Goal: Find specific page/section

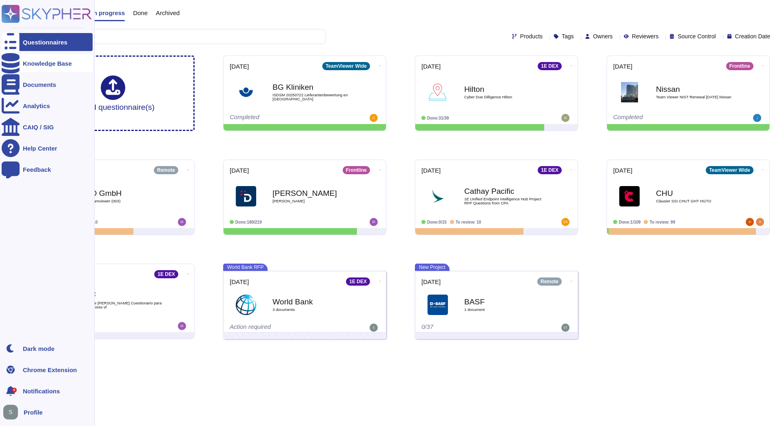
click at [69, 68] on div "Knowledge Base" at bounding box center [47, 63] width 91 height 18
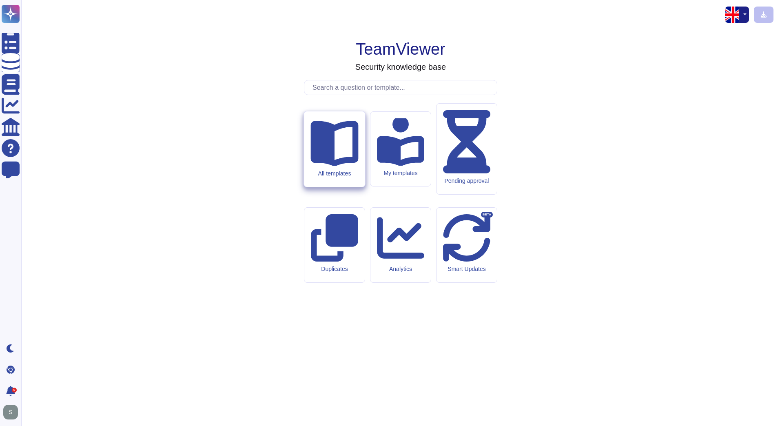
click at [354, 184] on div "All templates" at bounding box center [334, 148] width 61 height 75
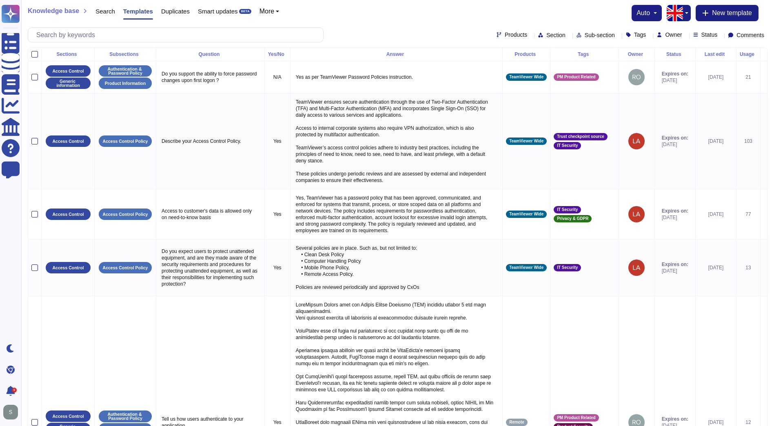
click at [571, 57] on div "Tags" at bounding box center [585, 54] width 62 height 5
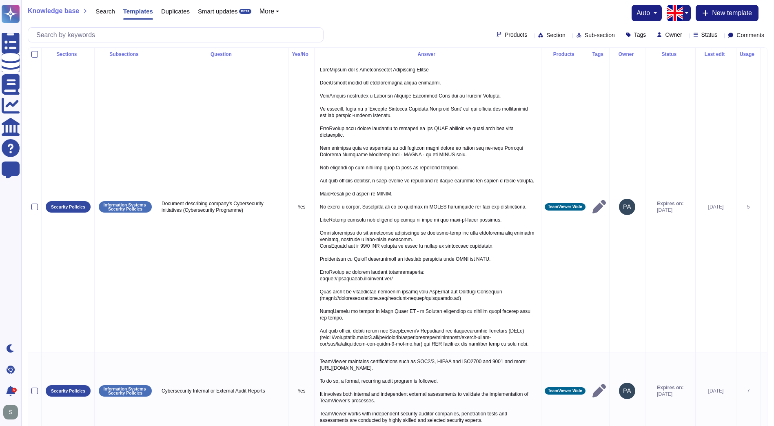
click at [571, 57] on th "Products" at bounding box center [565, 54] width 48 height 13
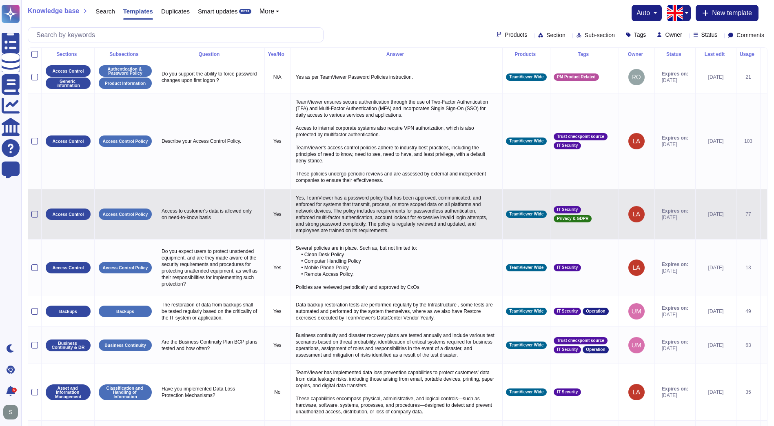
click at [569, 217] on span "Privacy & GDPR" at bounding box center [572, 219] width 31 height 4
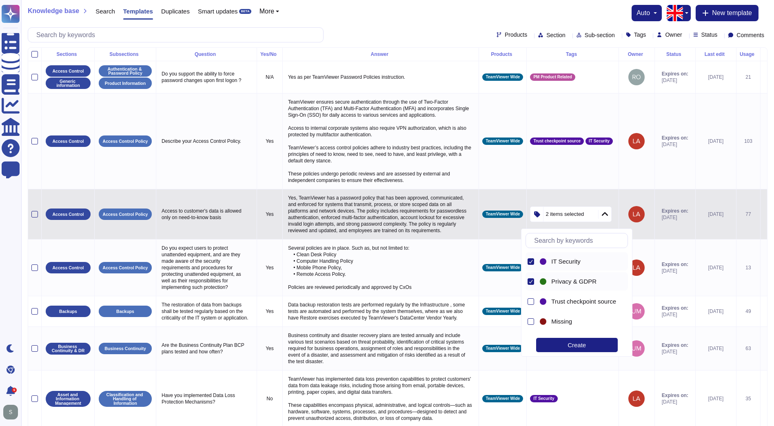
click at [533, 264] on div at bounding box center [531, 261] width 7 height 7
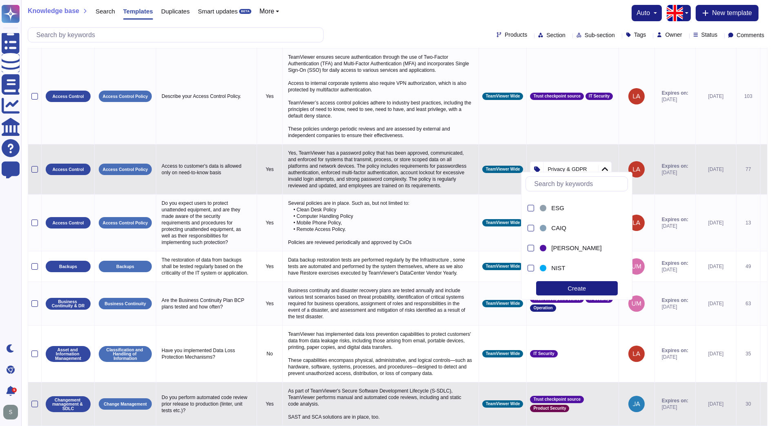
scroll to position [82, 0]
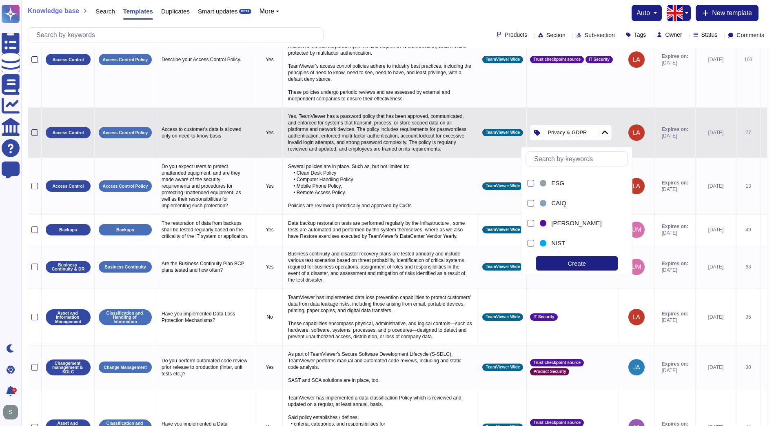
click at [579, 265] on div "Create" at bounding box center [577, 263] width 82 height 14
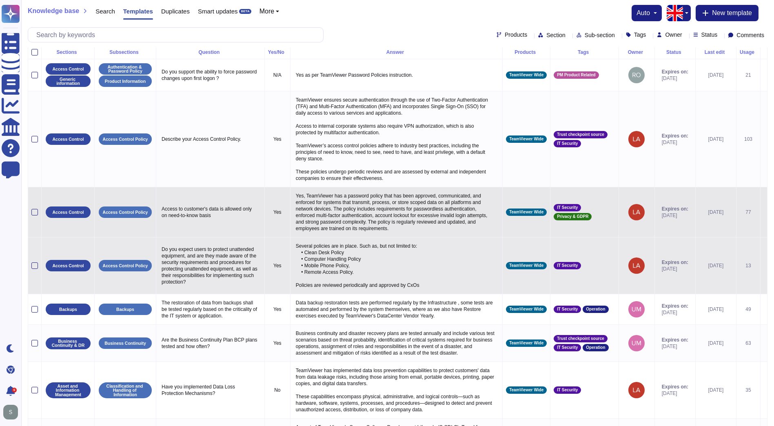
scroll to position [0, 0]
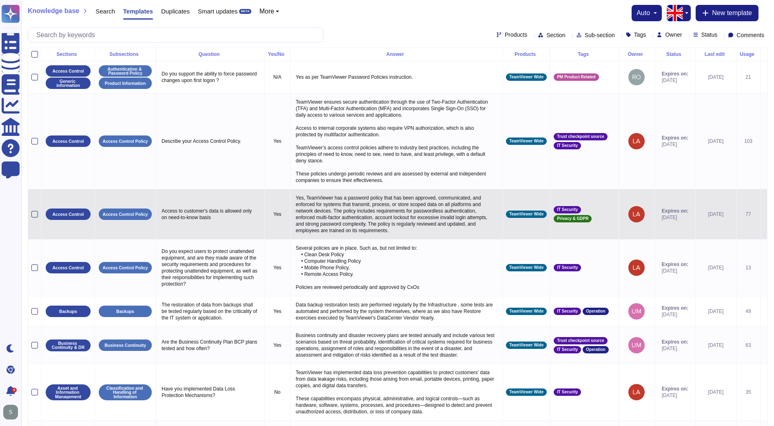
click at [569, 56] on div "Tags" at bounding box center [585, 54] width 62 height 5
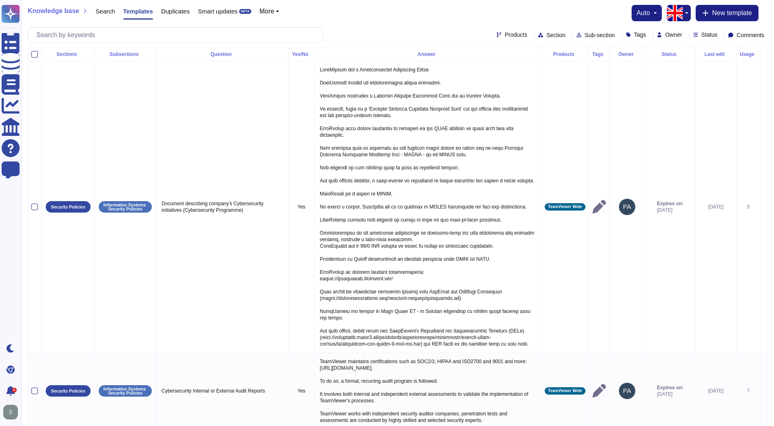
click at [543, 39] on div "Products Section Sub-section Tags Owner Status Comments" at bounding box center [398, 34] width 740 height 15
click at [569, 101] on icon at bounding box center [660, 153] width 183 height 104
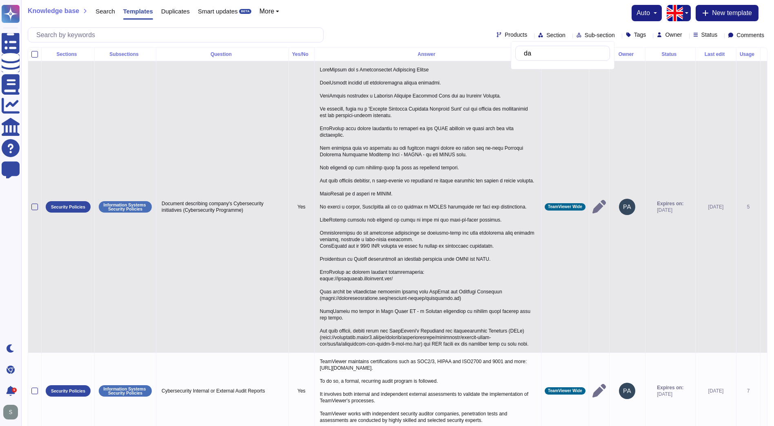
type input "d"
type input "pri"
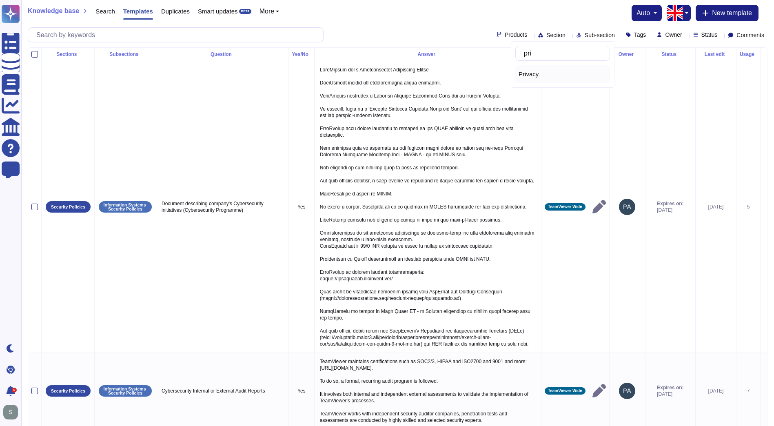
click at [535, 71] on span "Privacy" at bounding box center [529, 74] width 20 height 7
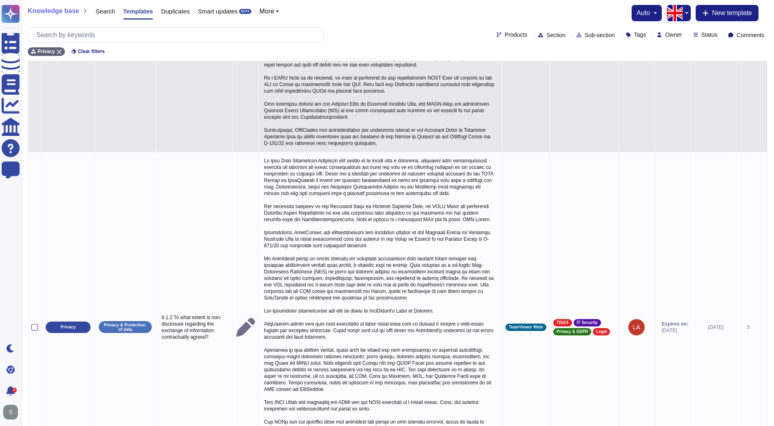
scroll to position [1768, 0]
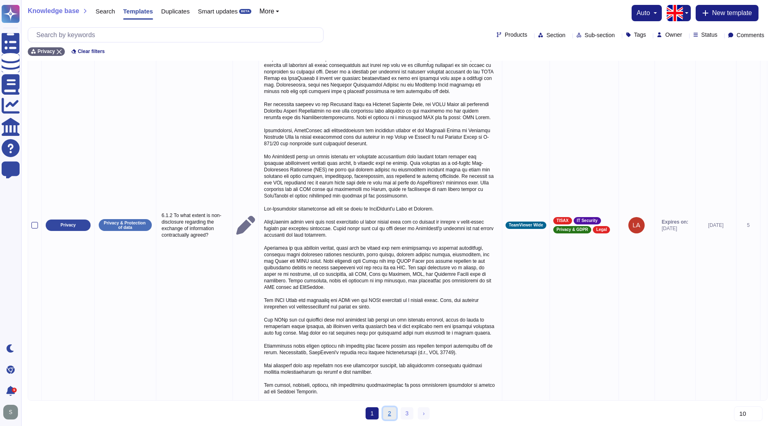
click at [389, 413] on link "2" at bounding box center [389, 413] width 13 height 12
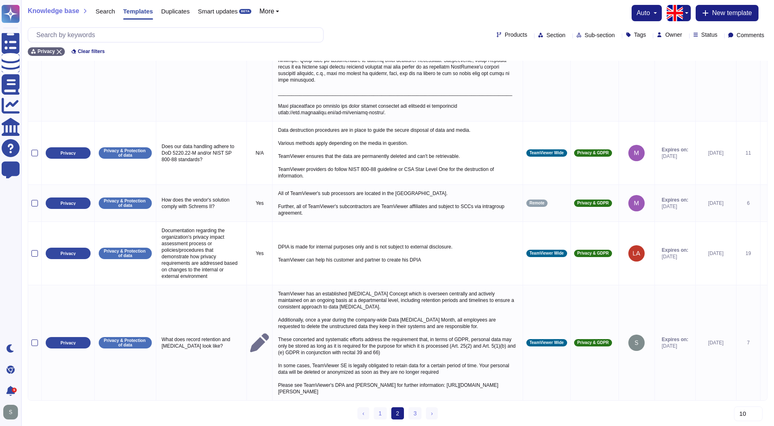
scroll to position [1625, 0]
click at [410, 412] on link "3" at bounding box center [414, 413] width 13 height 12
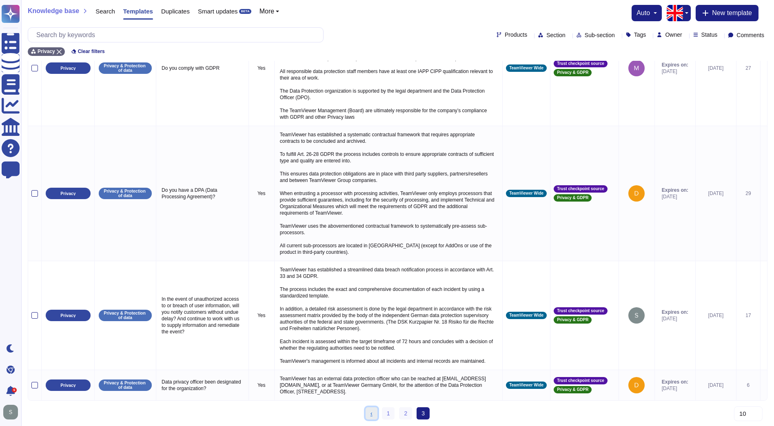
click at [369, 411] on link "‹ Previous" at bounding box center [372, 413] width 12 height 12
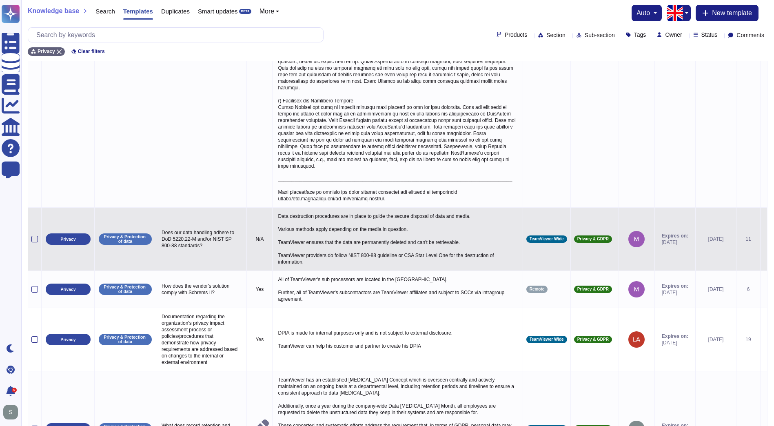
scroll to position [1625, 0]
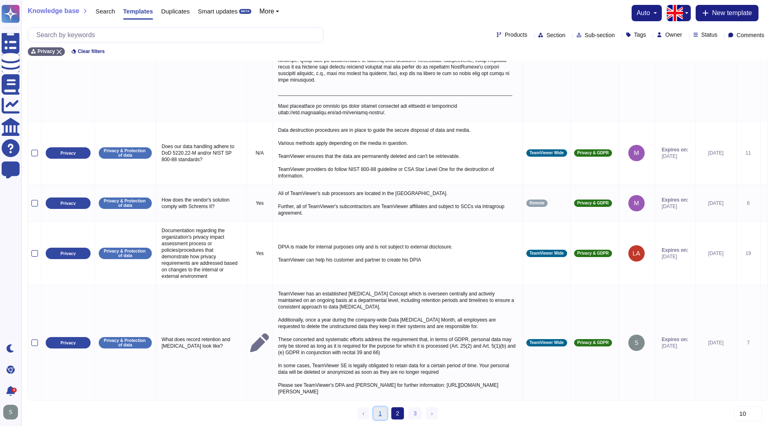
click at [386, 413] on link "1" at bounding box center [380, 413] width 13 height 12
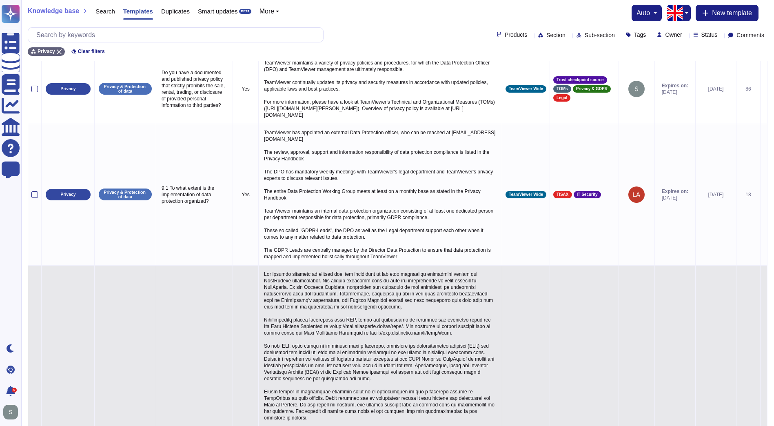
scroll to position [938, 0]
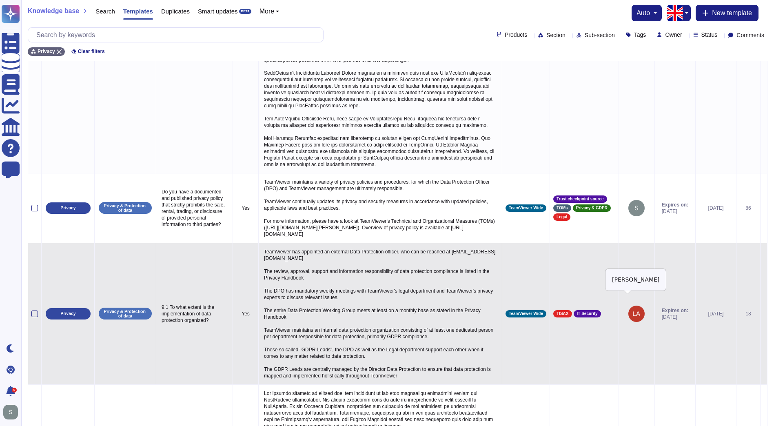
click at [628, 306] on img at bounding box center [636, 314] width 16 height 16
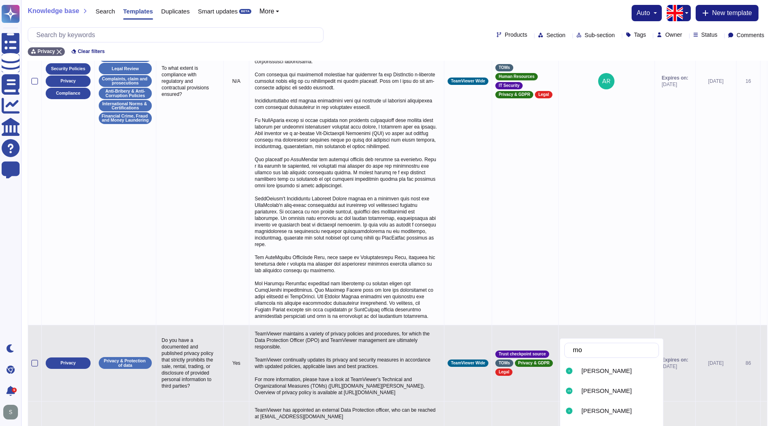
type input "m"
type input "matt"
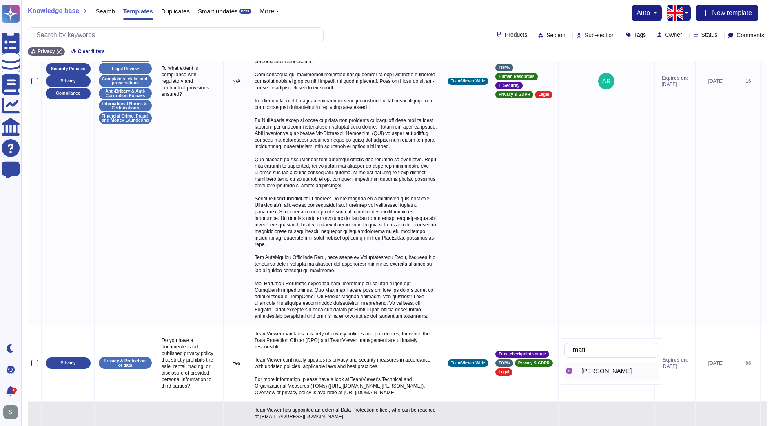
click at [640, 367] on div "Matthieu Wiedenhoff" at bounding box center [618, 370] width 74 height 7
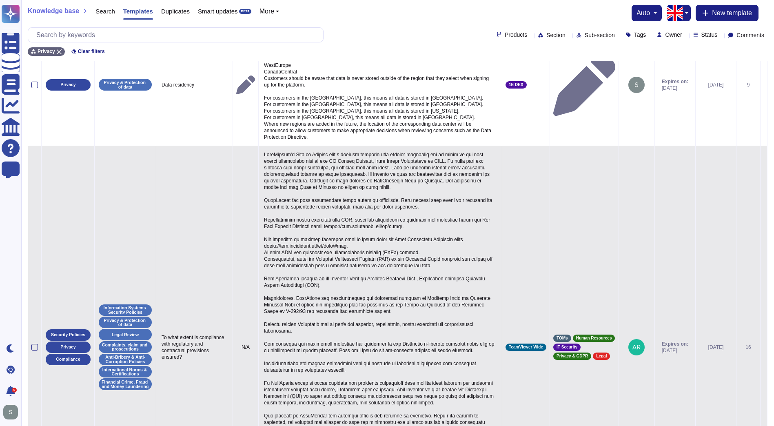
scroll to position [561, 0]
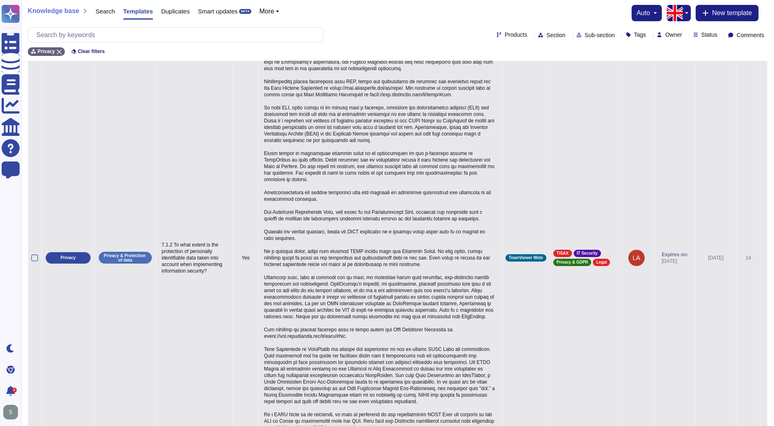
click at [628, 264] on img at bounding box center [636, 258] width 16 height 16
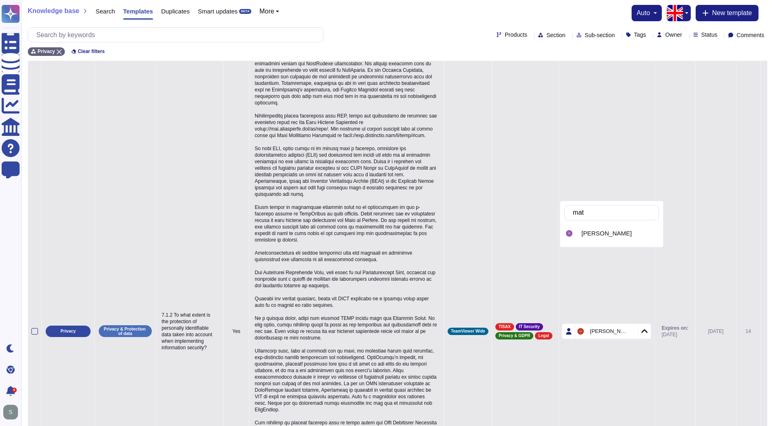
type input "matt"
click at [625, 235] on span "Matthieu Wiedenhoff" at bounding box center [606, 233] width 50 height 7
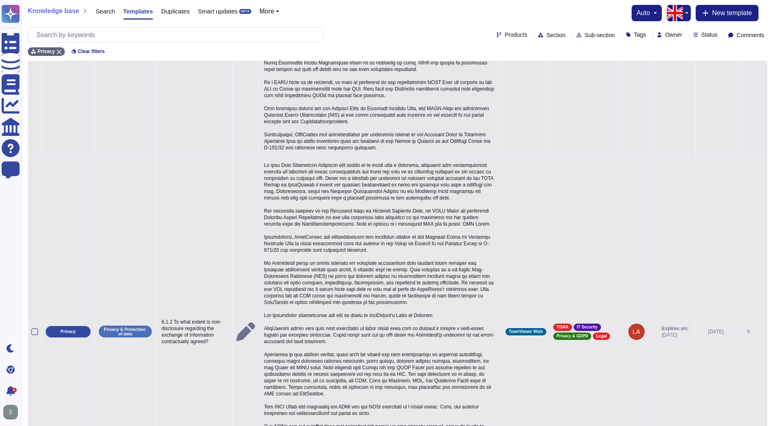
scroll to position [1745, 0]
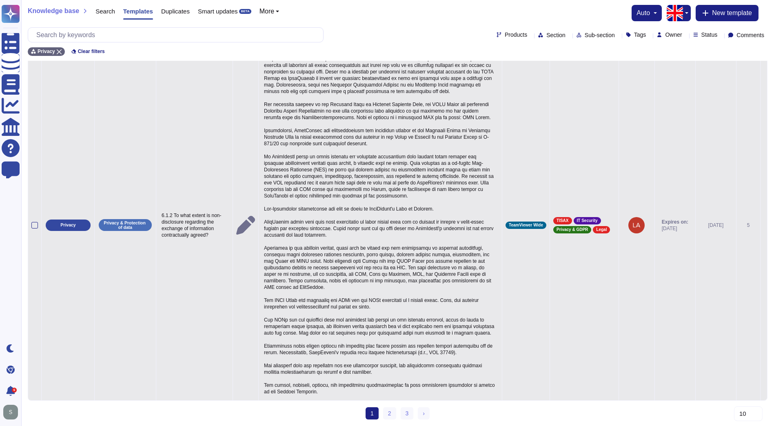
click at [630, 241] on td at bounding box center [637, 225] width 36 height 350
click at [630, 233] on img at bounding box center [636, 225] width 16 height 16
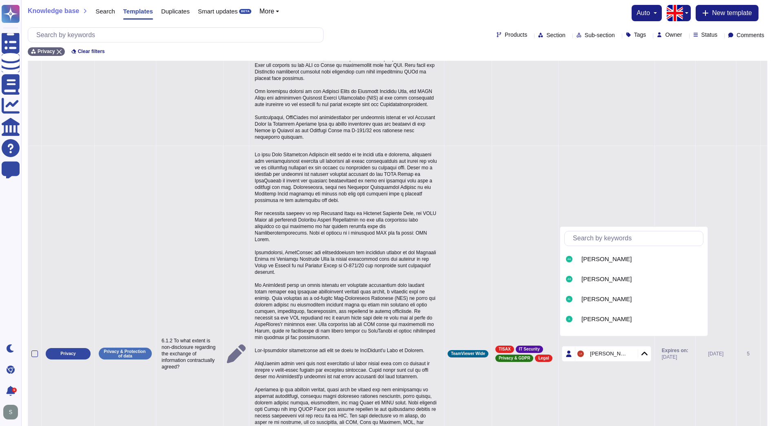
scroll to position [1751, 0]
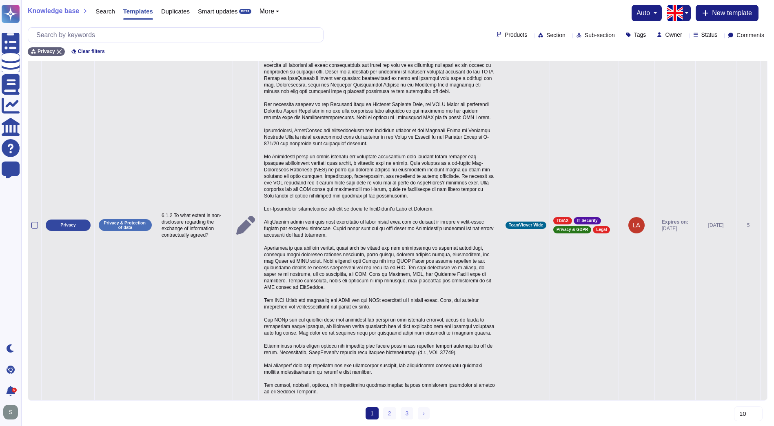
click at [697, 277] on td "2025-08-20" at bounding box center [715, 225] width 41 height 350
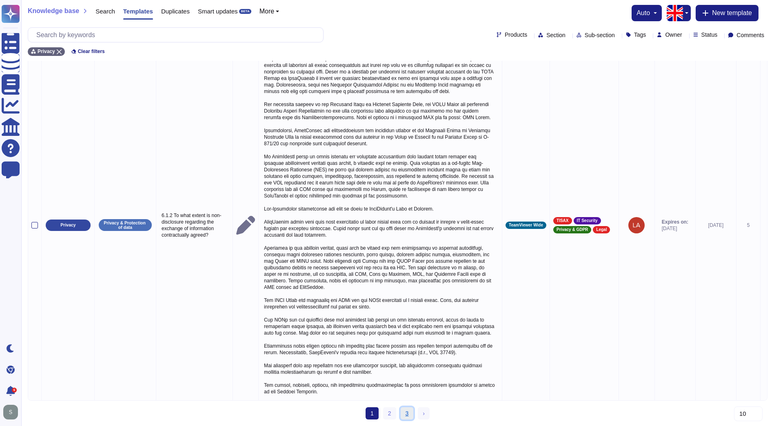
click at [410, 410] on link "3" at bounding box center [407, 413] width 13 height 12
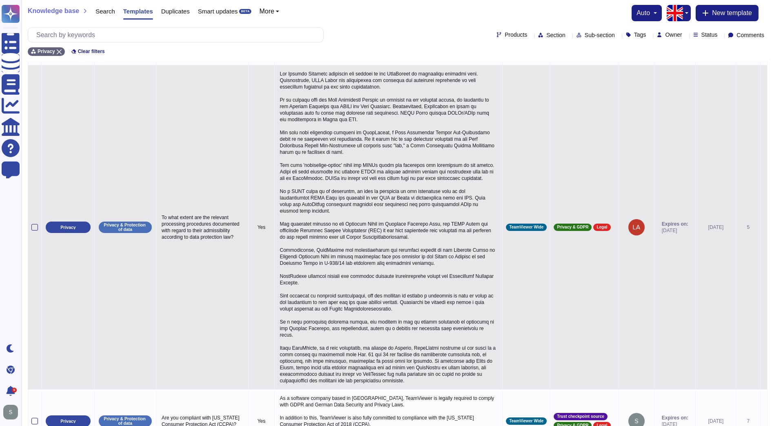
scroll to position [0, 0]
